Goal: Task Accomplishment & Management: Complete application form

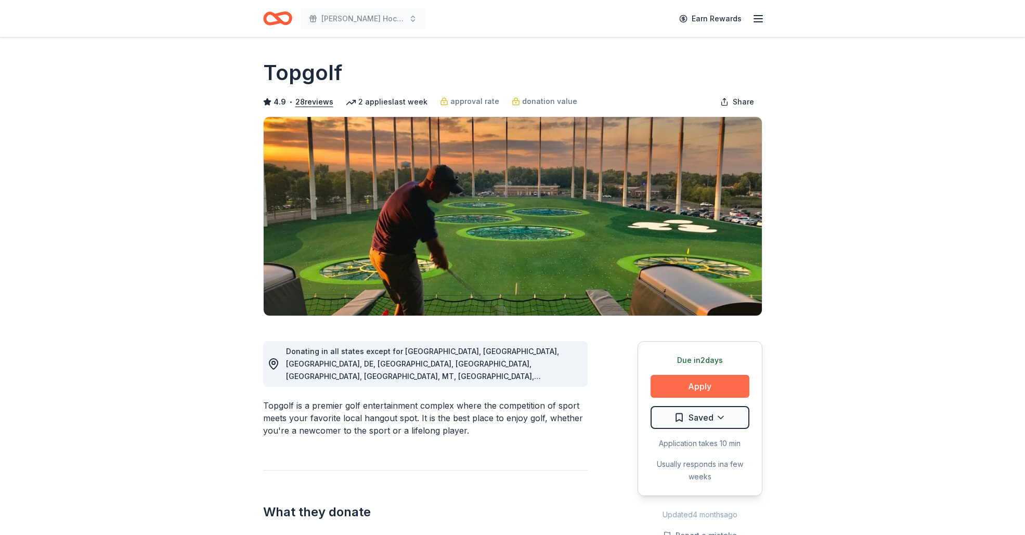
click at [668, 383] on button "Apply" at bounding box center [700, 386] width 99 height 23
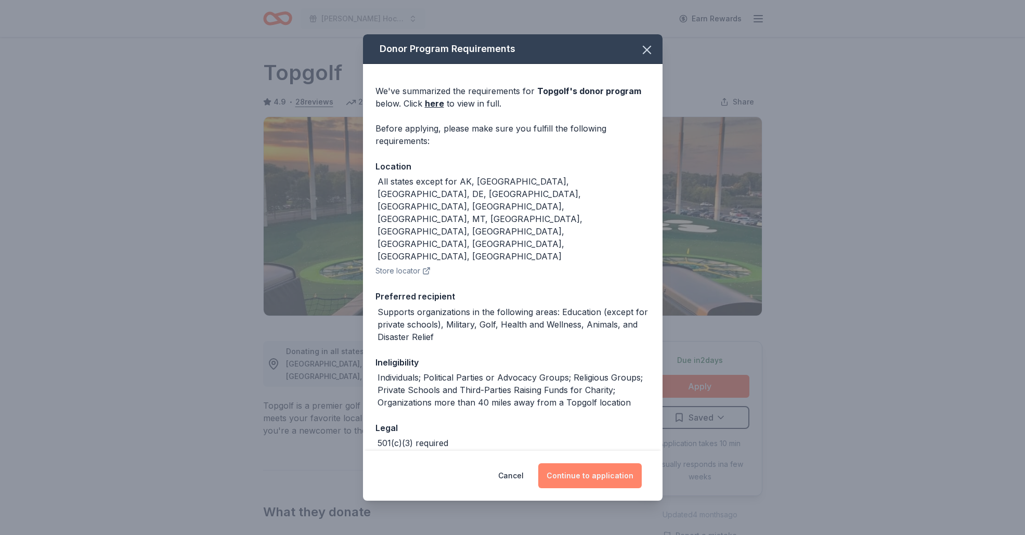
click at [620, 473] on button "Continue to application" at bounding box center [590, 475] width 104 height 25
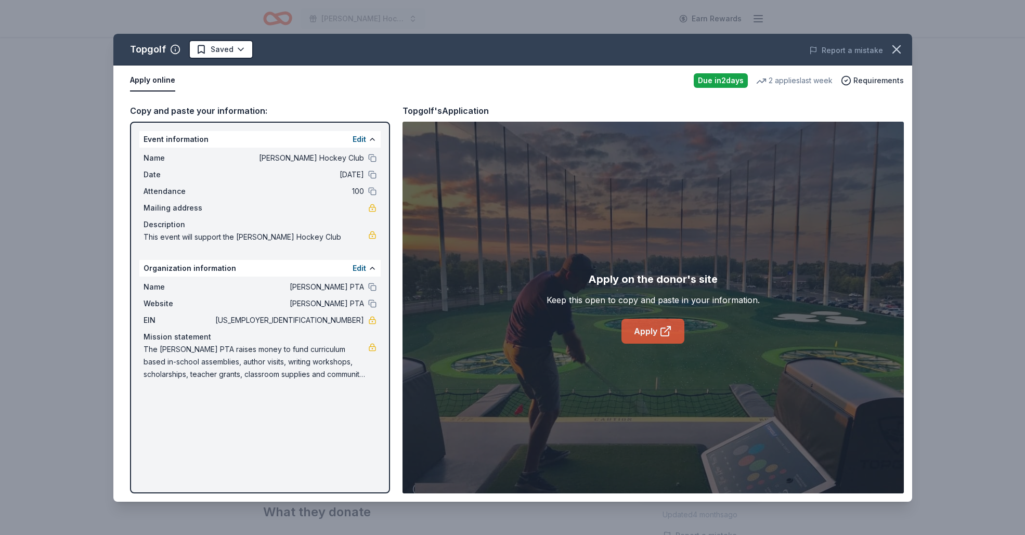
click at [653, 336] on link "Apply" at bounding box center [653, 331] width 63 height 25
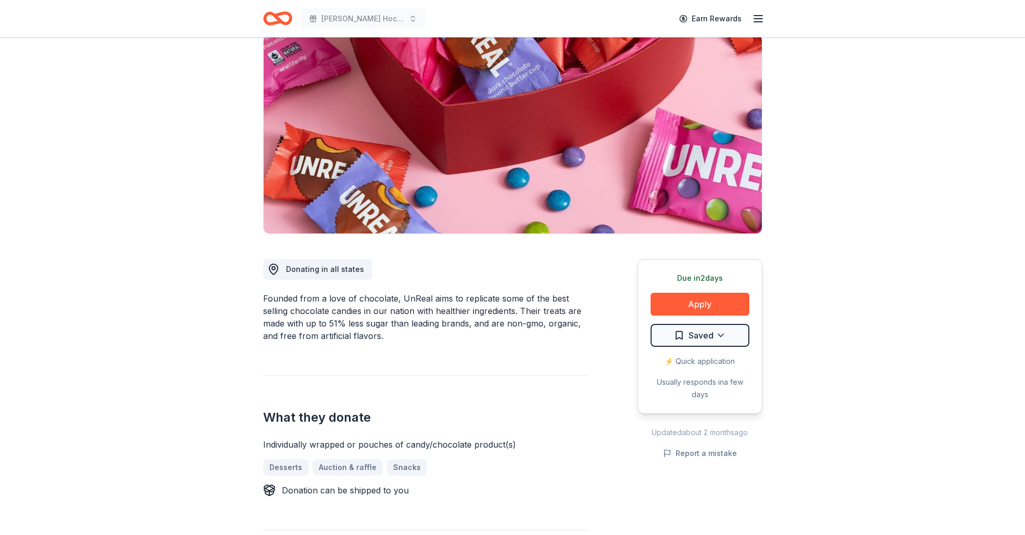
scroll to position [86, 0]
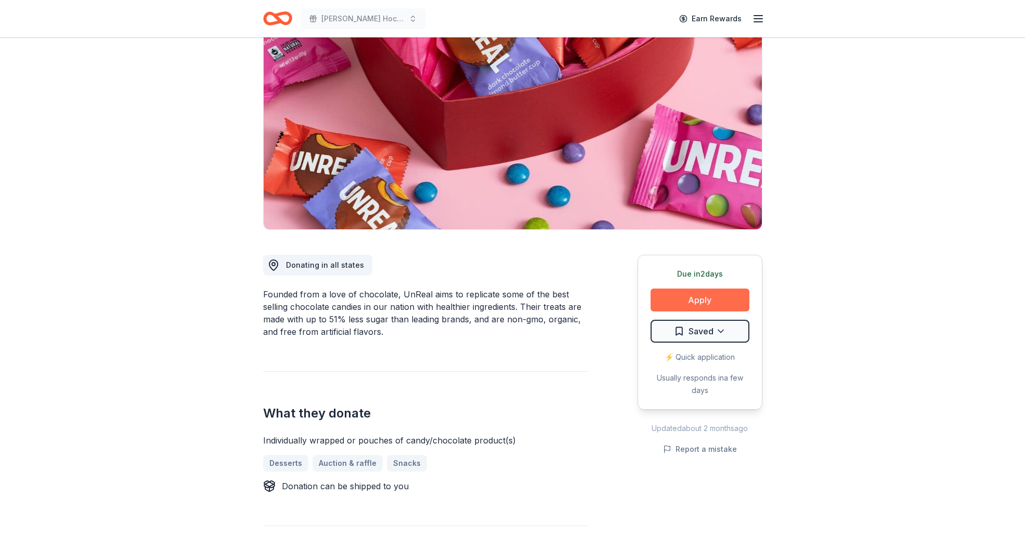
click at [675, 295] on button "Apply" at bounding box center [700, 300] width 99 height 23
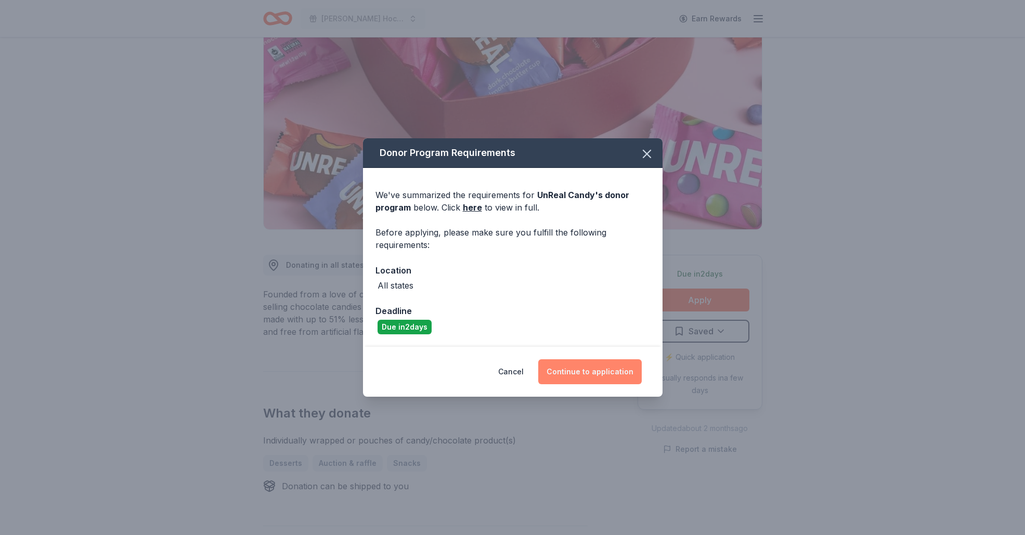
click at [589, 368] on button "Continue to application" at bounding box center [590, 371] width 104 height 25
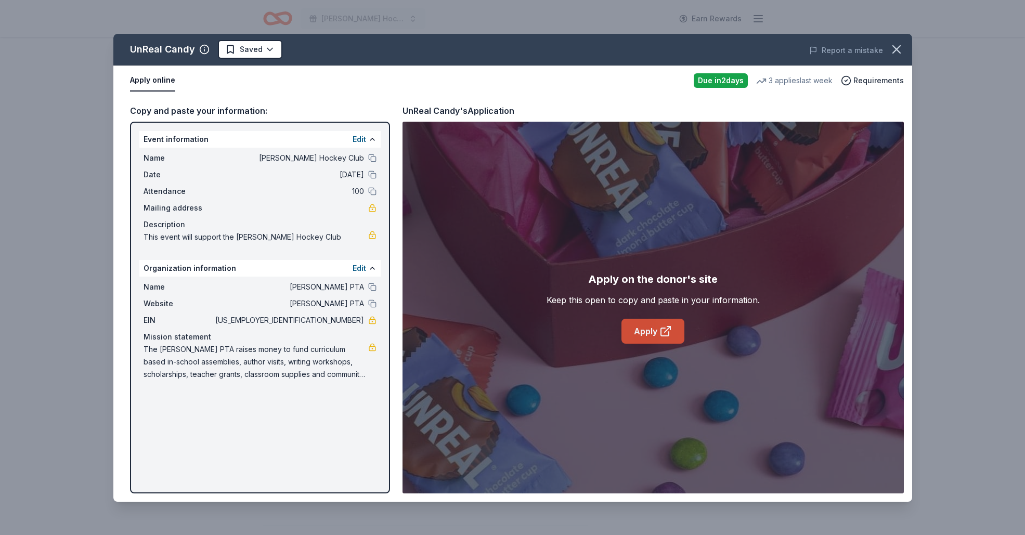
click at [667, 329] on icon at bounding box center [666, 331] width 12 height 12
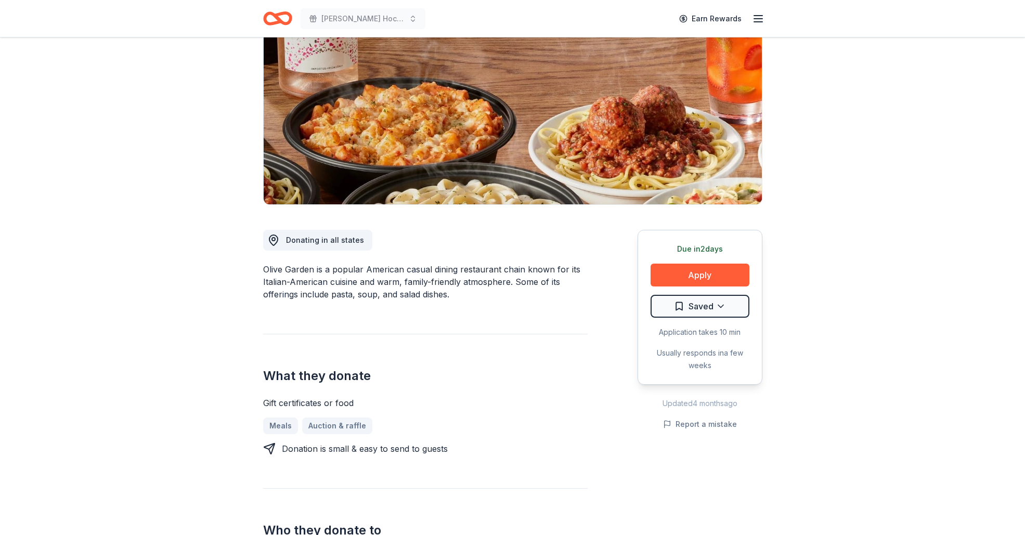
scroll to position [122, 0]
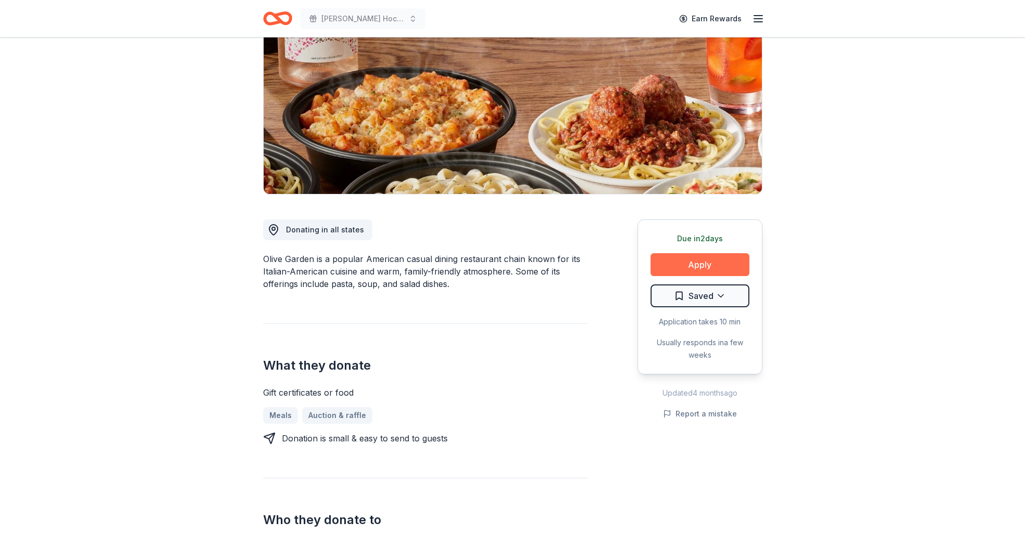
click at [714, 266] on button "Apply" at bounding box center [700, 264] width 99 height 23
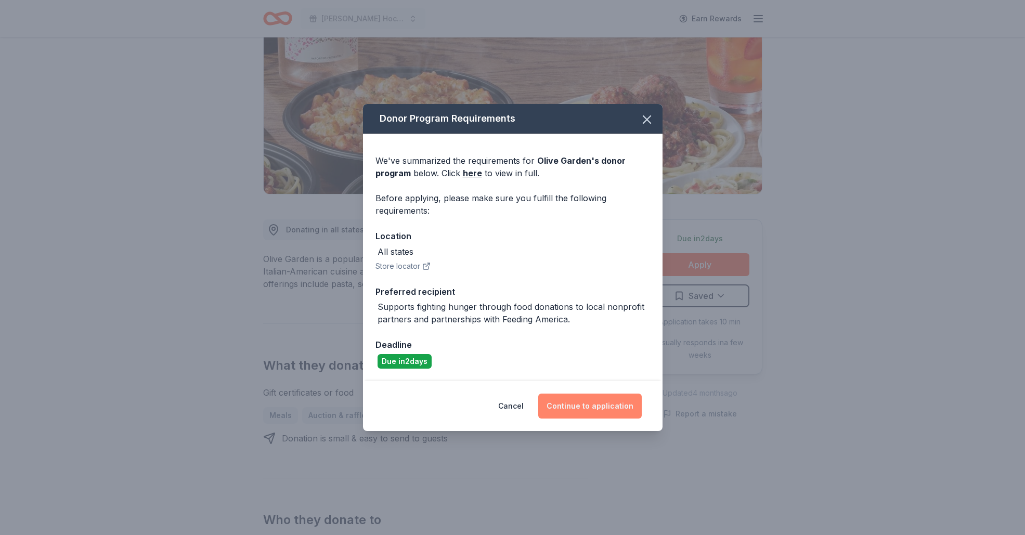
click at [608, 406] on button "Continue to application" at bounding box center [590, 406] width 104 height 25
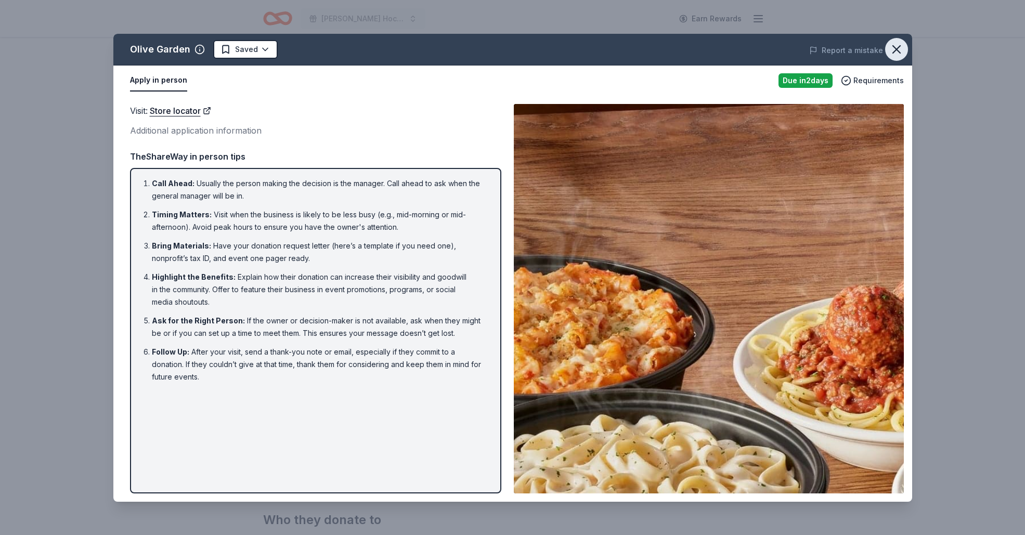
click at [895, 51] on icon "button" at bounding box center [896, 49] width 7 height 7
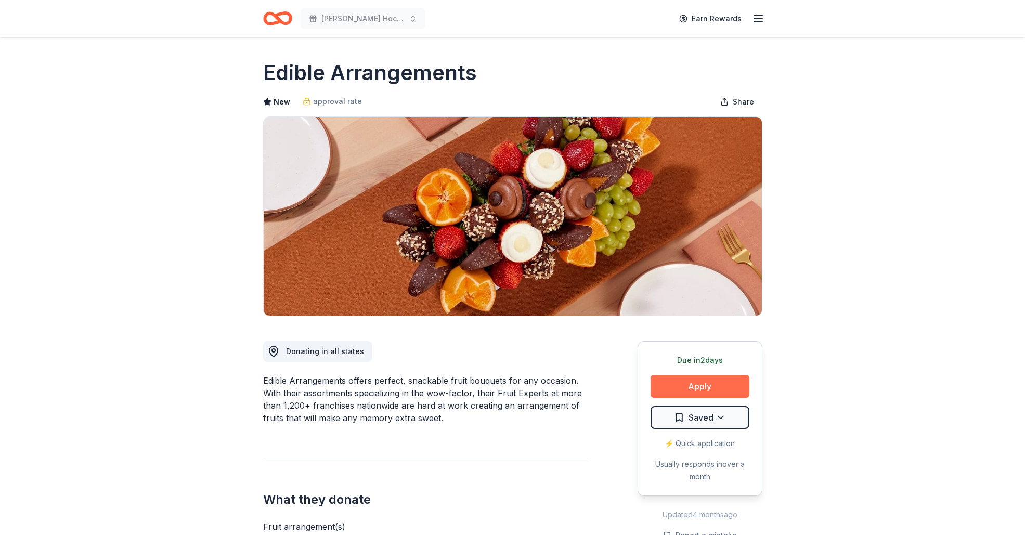
click at [705, 385] on button "Apply" at bounding box center [700, 386] width 99 height 23
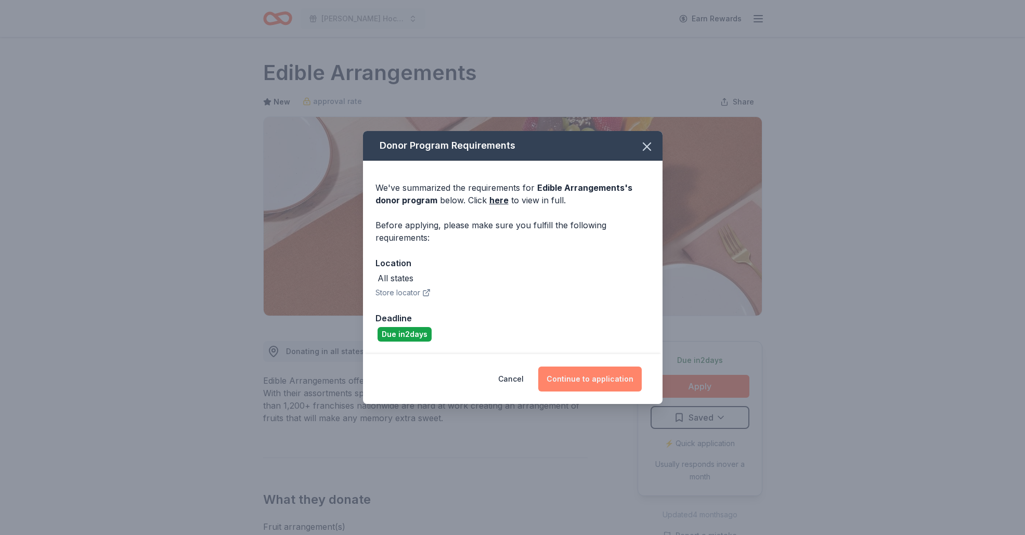
click at [586, 382] on button "Continue to application" at bounding box center [590, 379] width 104 height 25
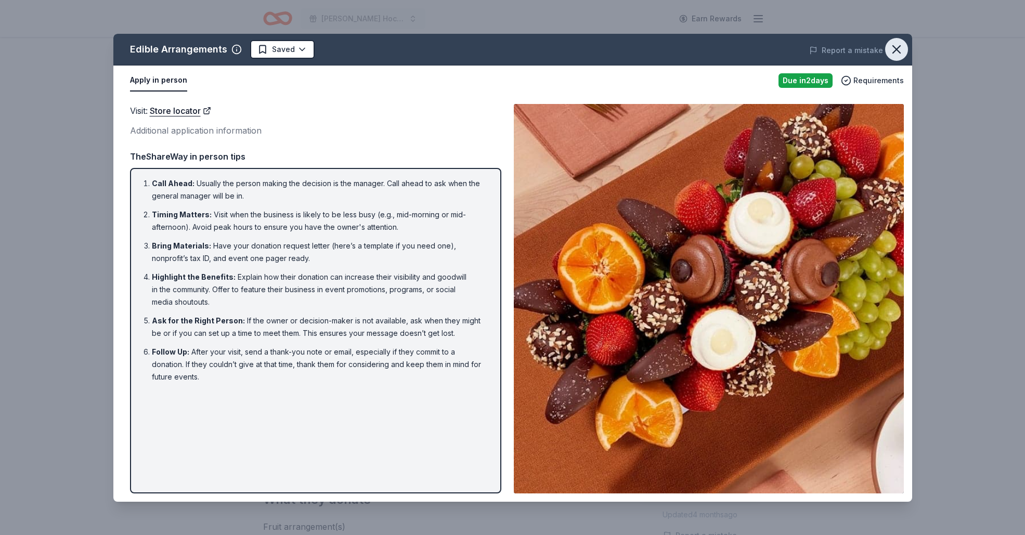
click at [898, 49] on icon "button" at bounding box center [896, 49] width 15 height 15
